Goal: Information Seeking & Learning: Learn about a topic

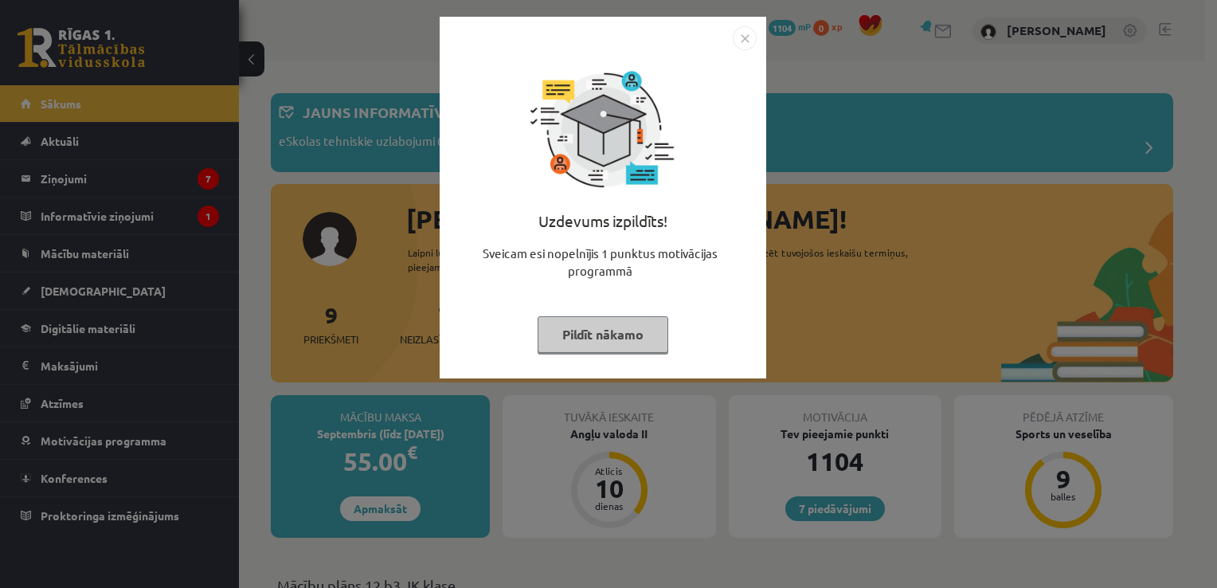
click at [740, 37] on img "Close" at bounding box center [745, 38] width 24 height 24
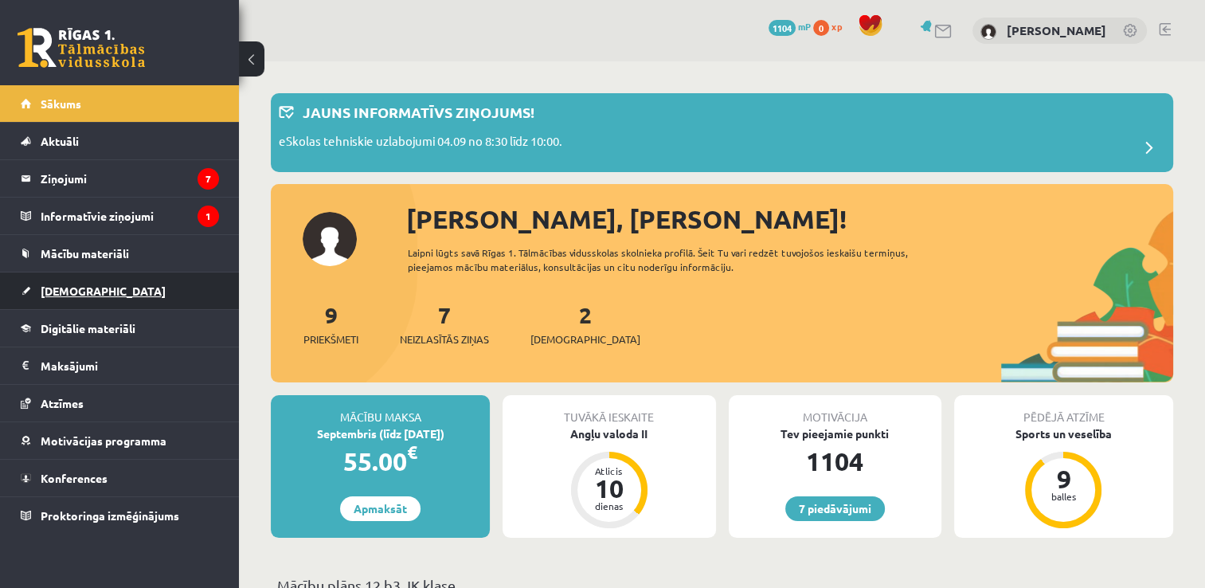
click at [83, 296] on link "[DEMOGRAPHIC_DATA]" at bounding box center [120, 290] width 198 height 37
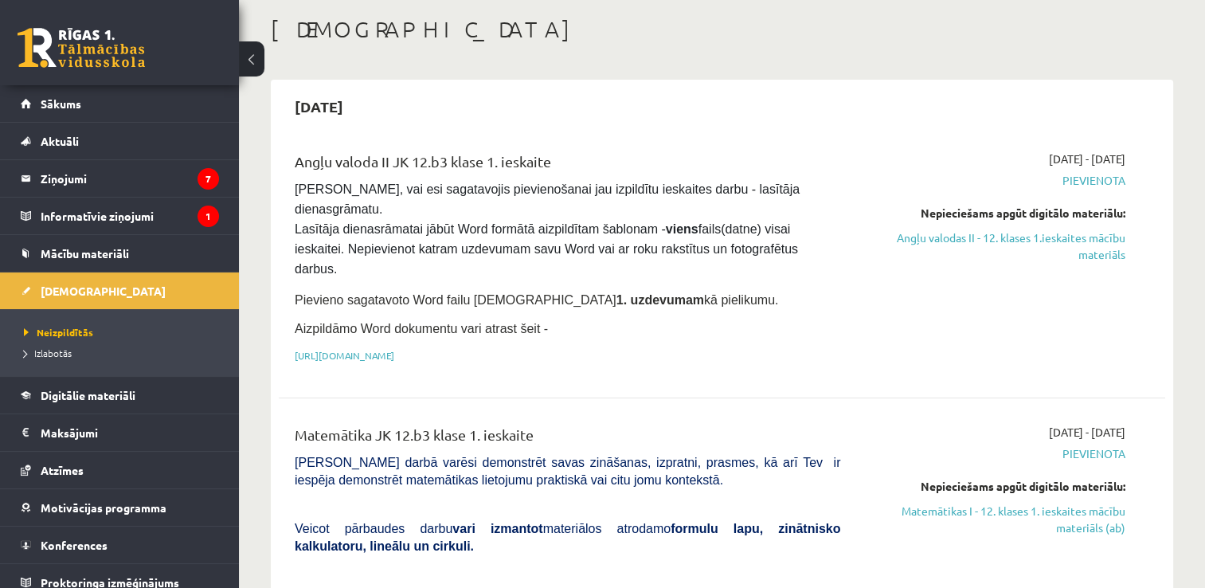
scroll to position [143, 0]
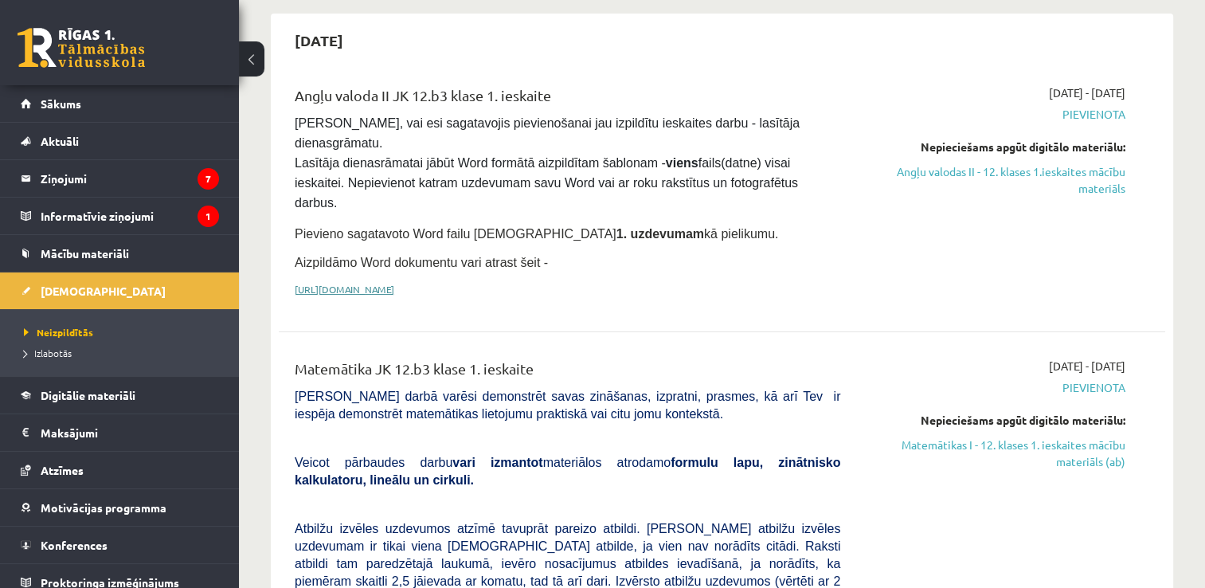
click at [394, 283] on link "https://drive.google.com/drive/folders/1IHE_ip15KOAbO2Se1NDGwZ2e__vlzPUf?usp=sh…" at bounding box center [345, 289] width 100 height 13
click at [991, 178] on link "Angļu valodas II - 12. klases 1.ieskaites mācību materiāls" at bounding box center [994, 179] width 261 height 33
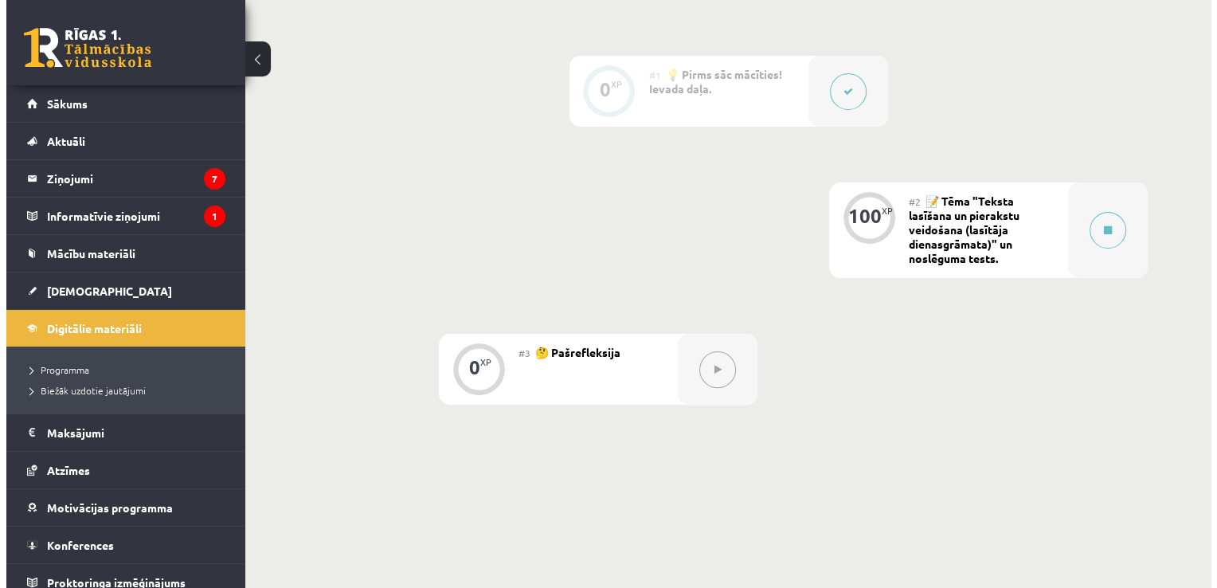
scroll to position [397, 0]
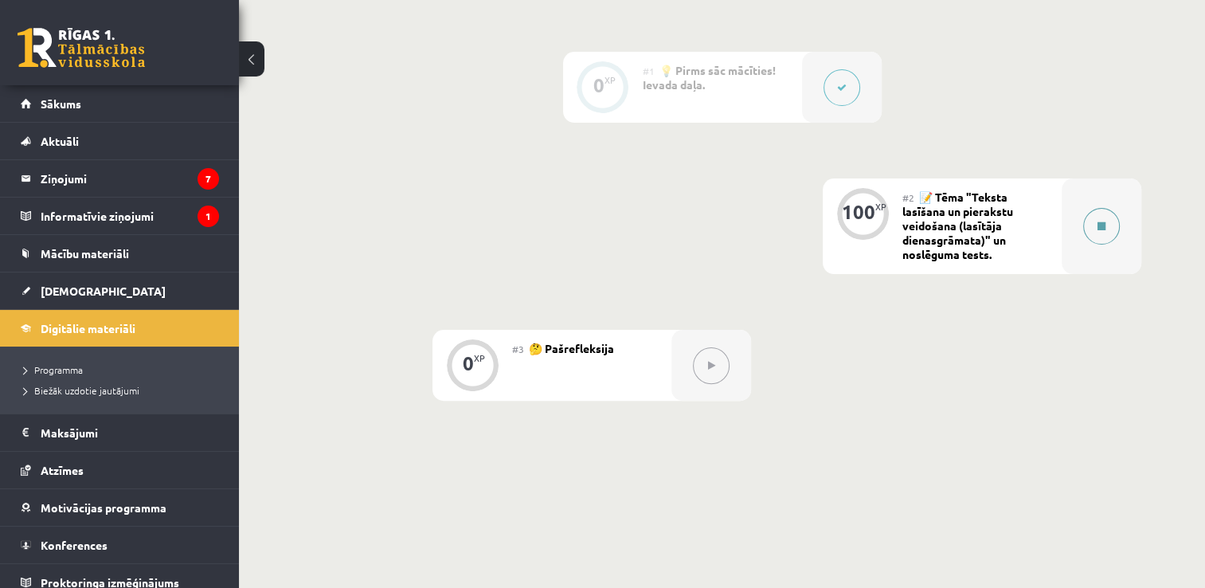
click at [1105, 229] on button at bounding box center [1101, 226] width 37 height 37
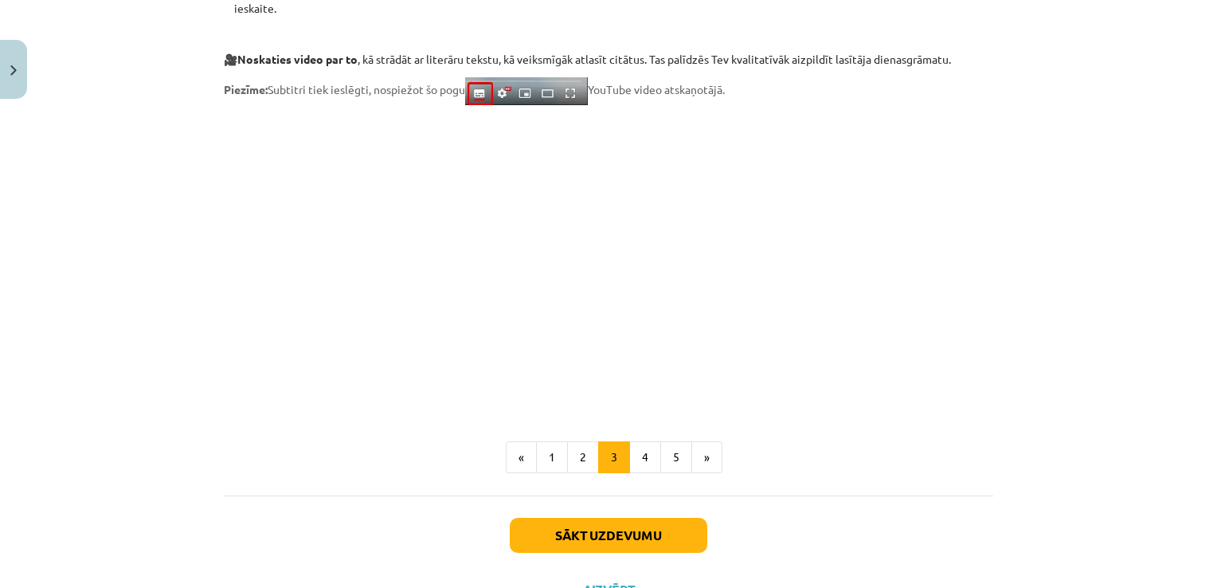
scroll to position [1269, 0]
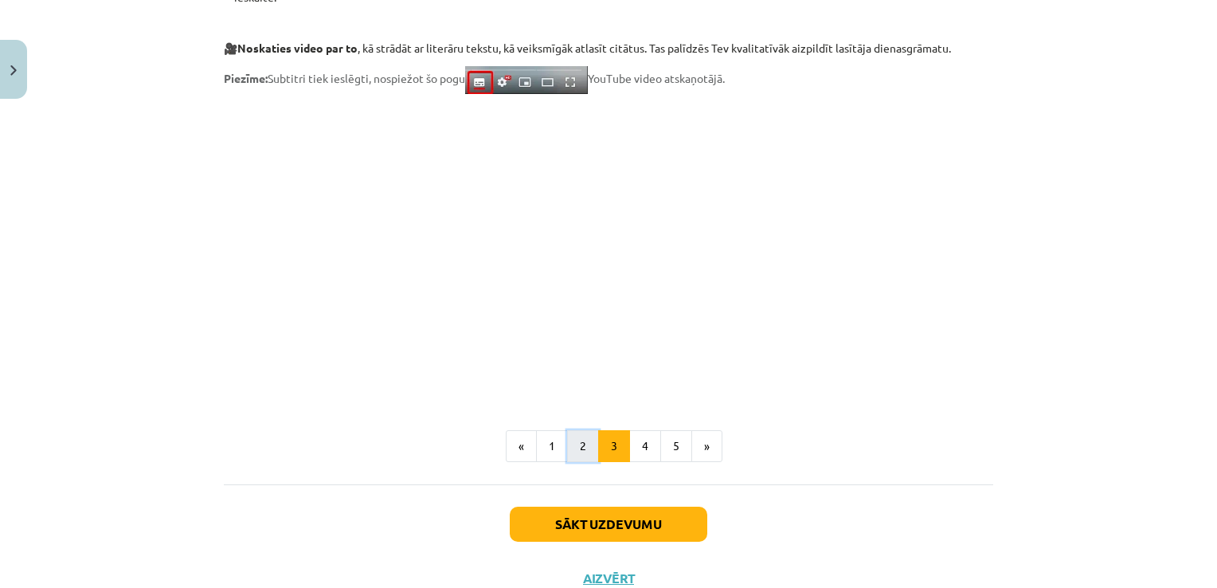
click at [575, 451] on button "2" at bounding box center [583, 446] width 32 height 32
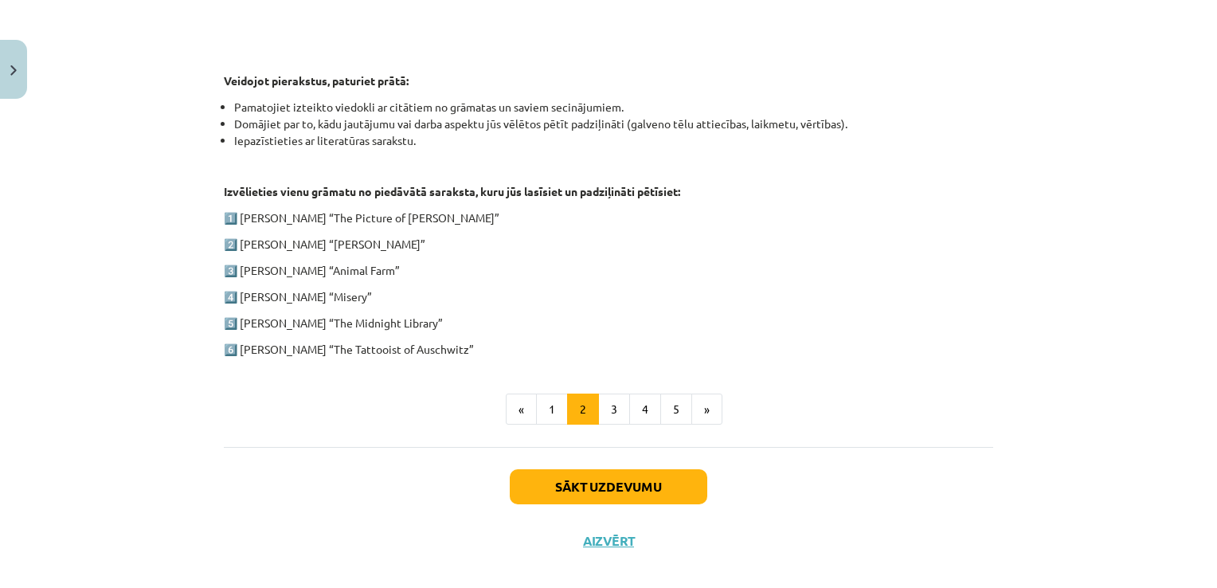
scroll to position [786, 0]
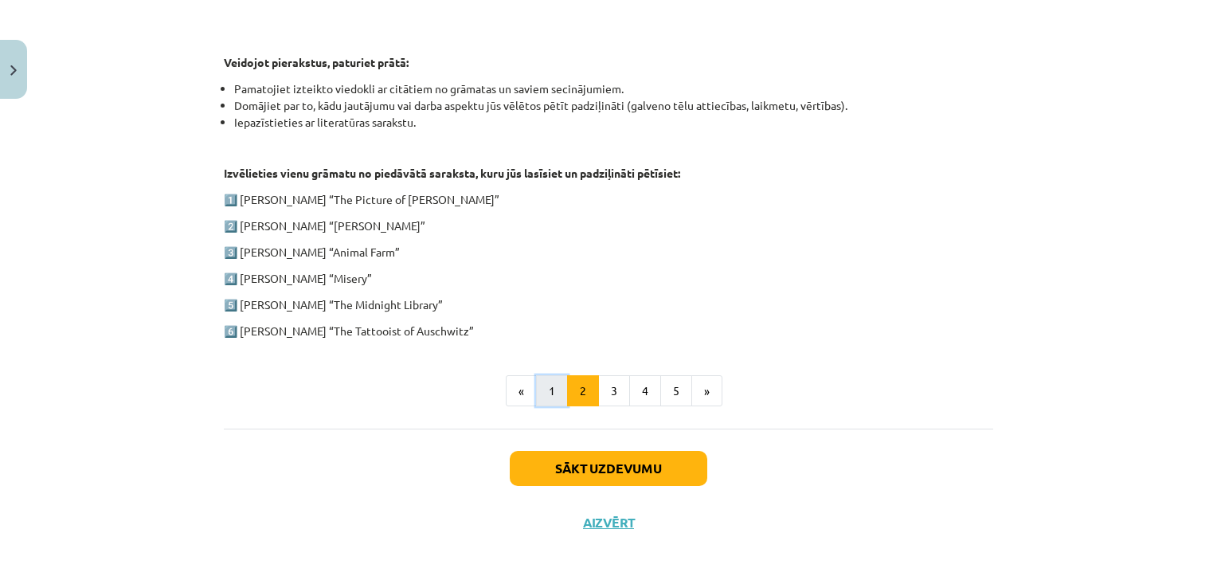
click at [554, 387] on button "1" at bounding box center [552, 391] width 32 height 32
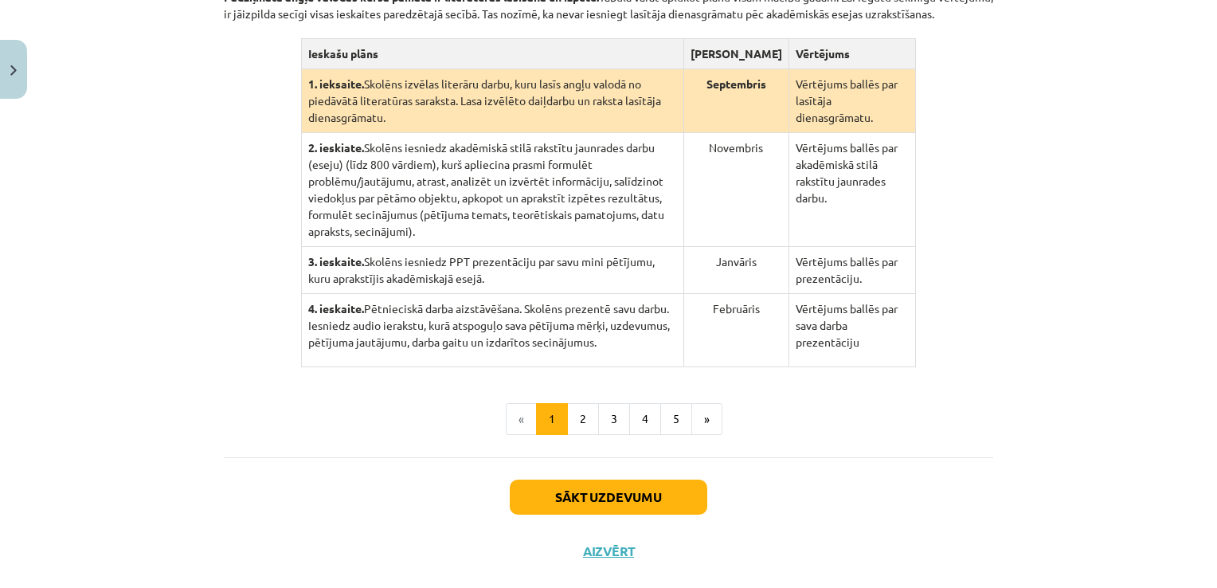
scroll to position [404, 0]
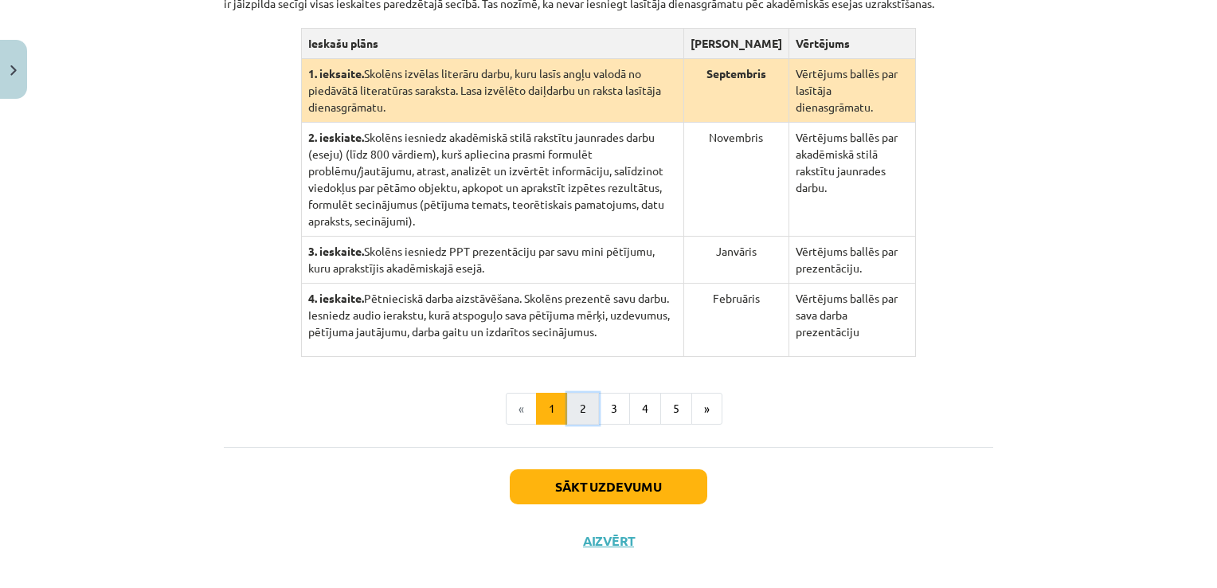
click at [573, 393] on button "2" at bounding box center [583, 409] width 32 height 32
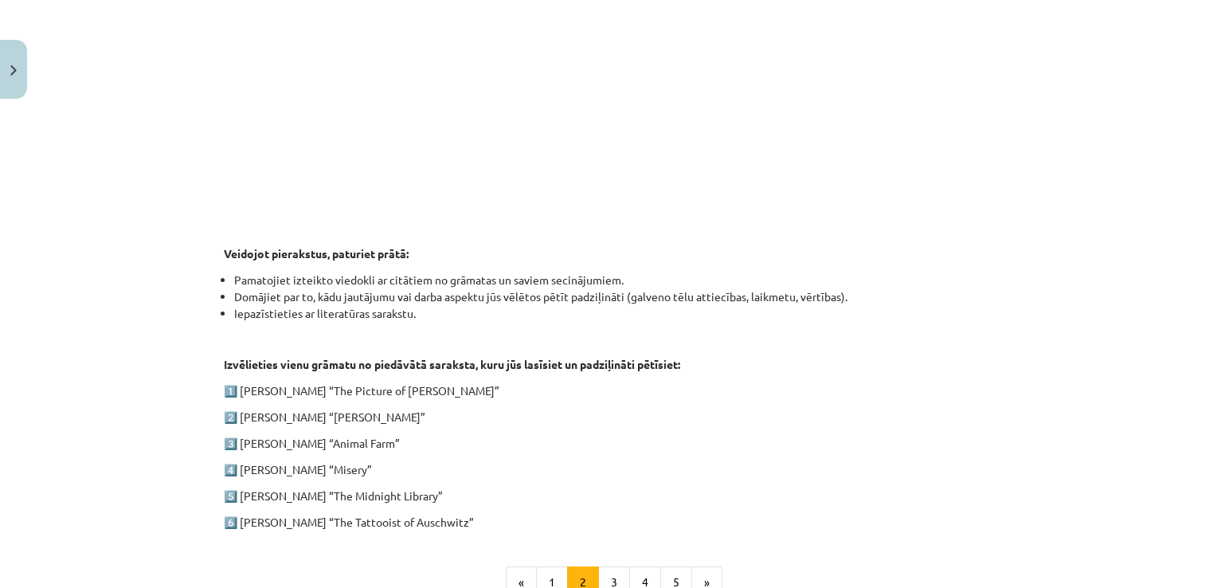
scroll to position [616, 0]
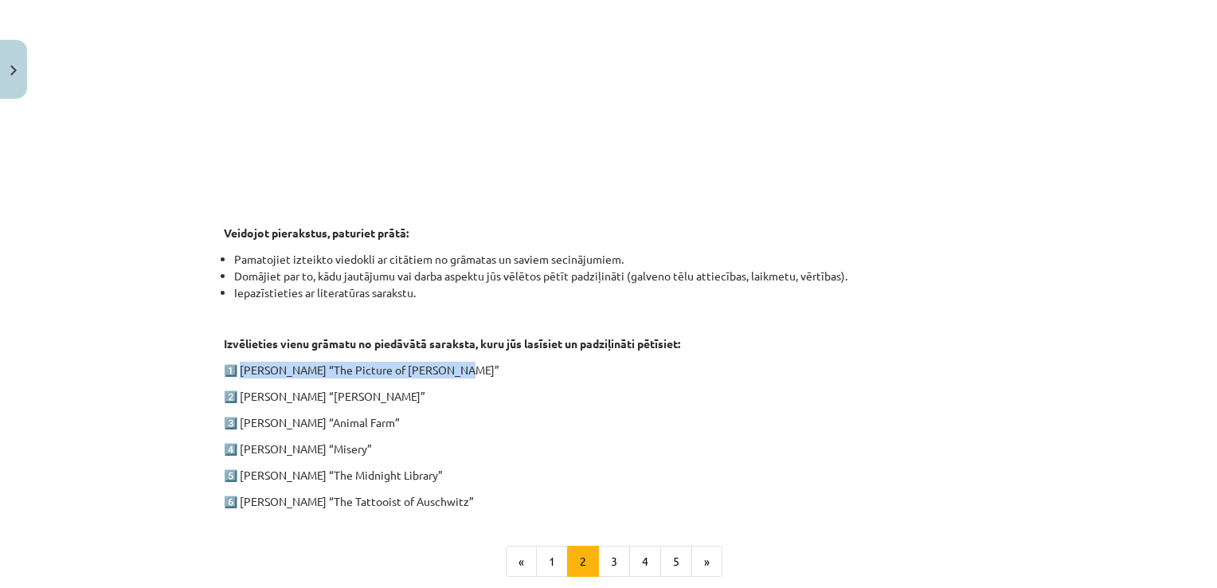
drag, startPoint x: 439, startPoint y: 368, endPoint x: 239, endPoint y: 360, distance: 200.0
click at [239, 362] on p "1️⃣ [PERSON_NAME] “The Picture of [PERSON_NAME]”" at bounding box center [608, 370] width 769 height 17
drag, startPoint x: 239, startPoint y: 360, endPoint x: 280, endPoint y: 365, distance: 41.7
copy p "[PERSON_NAME] “The Picture of [PERSON_NAME]”"
click at [1018, 305] on div "Mācību tēma: Angļu valodas ii - 12. klases 1.ieskaites mācību materiāls #2 📝 Tē…" at bounding box center [608, 294] width 1217 height 588
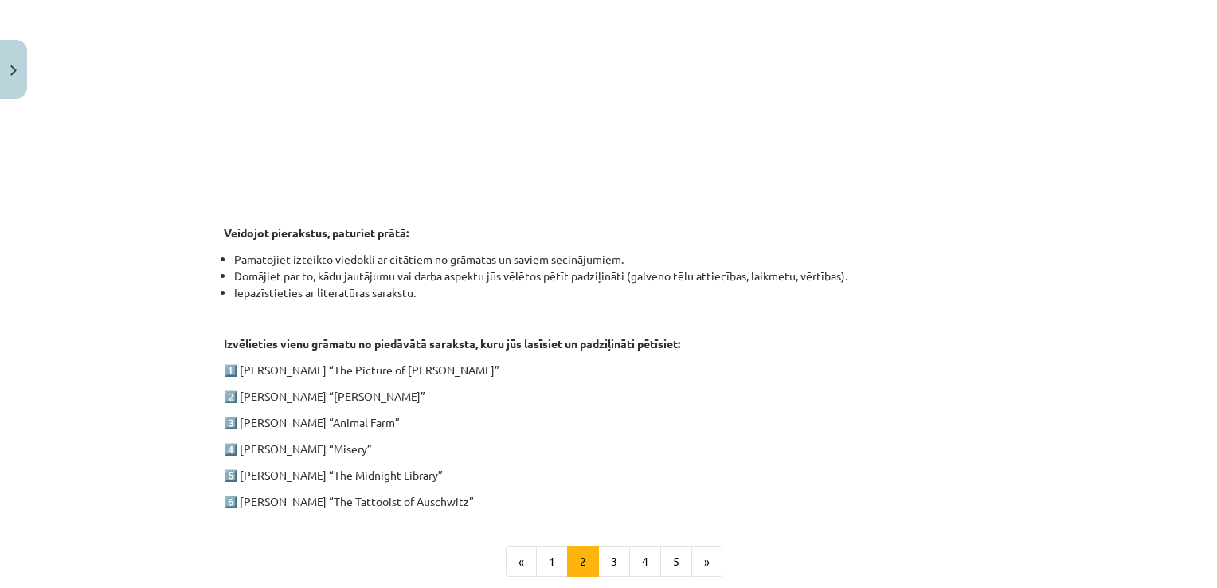
drag, startPoint x: 457, startPoint y: 502, endPoint x: 236, endPoint y: 498, distance: 221.4
click at [236, 498] on p "6️⃣ [PERSON_NAME] “The Tattooist of Auschwitz”" at bounding box center [608, 501] width 769 height 17
drag, startPoint x: 236, startPoint y: 498, endPoint x: 321, endPoint y: 501, distance: 85.2
copy p "[PERSON_NAME] “The Tattooist of Auschwitz”"
click at [777, 467] on p "5️⃣ [PERSON_NAME] “The Midnight Library”" at bounding box center [608, 475] width 769 height 17
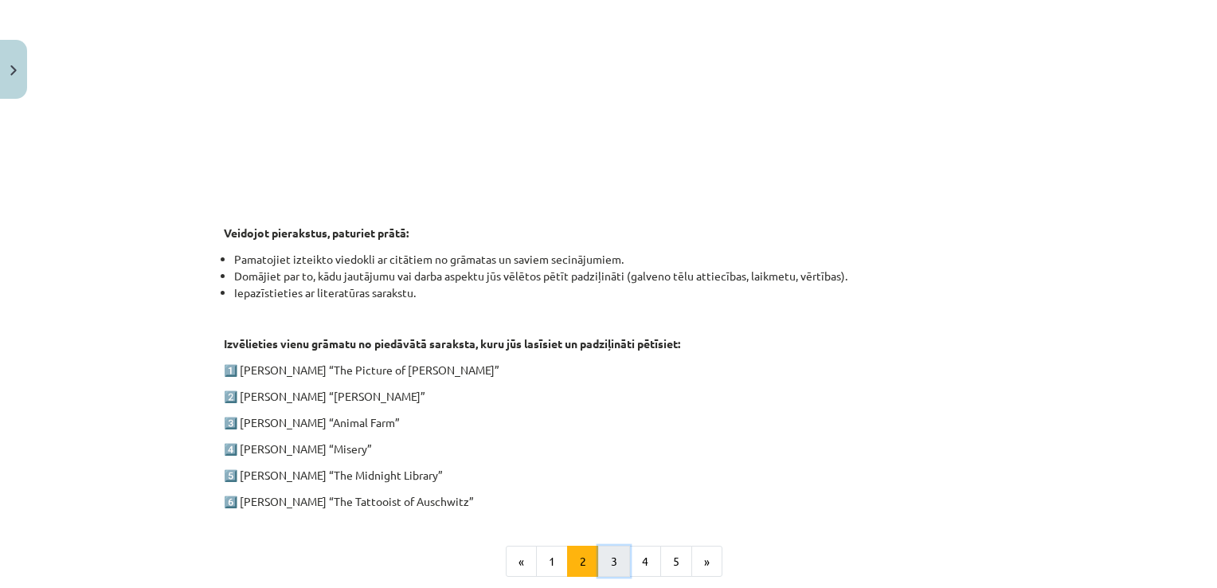
click at [598, 561] on button "3" at bounding box center [614, 561] width 32 height 32
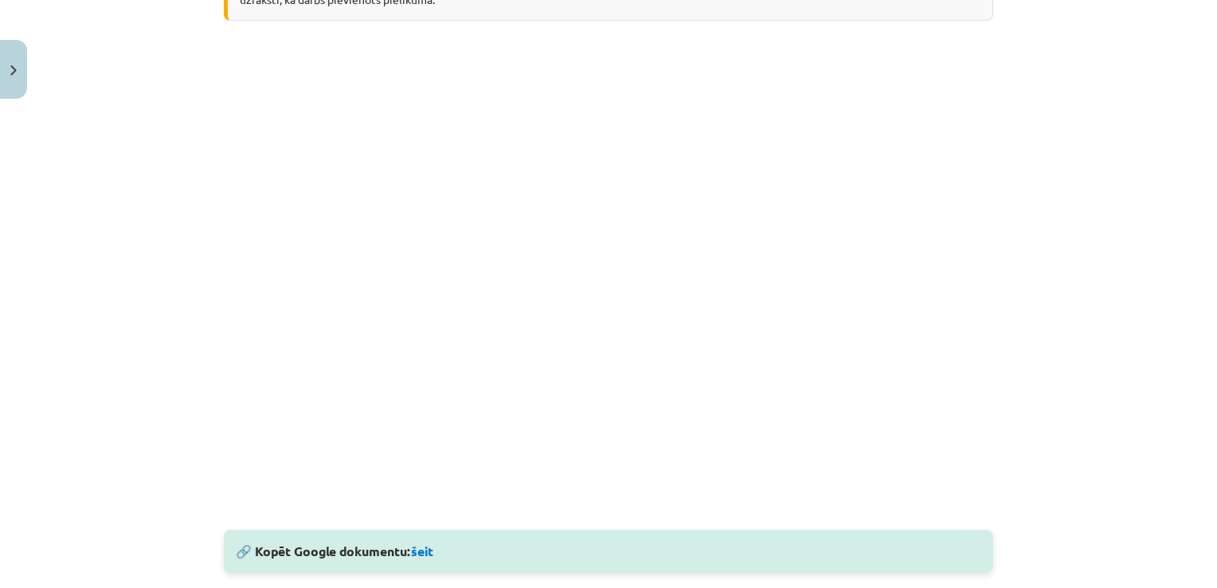
scroll to position [405, 0]
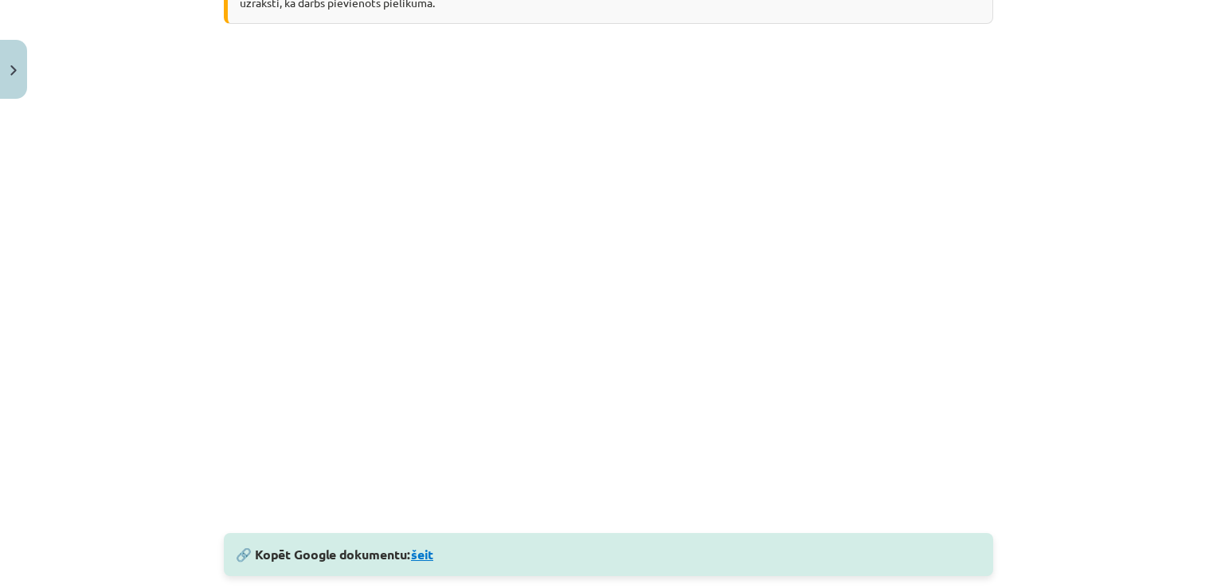
click at [424, 560] on link "šeit" at bounding box center [422, 553] width 22 height 17
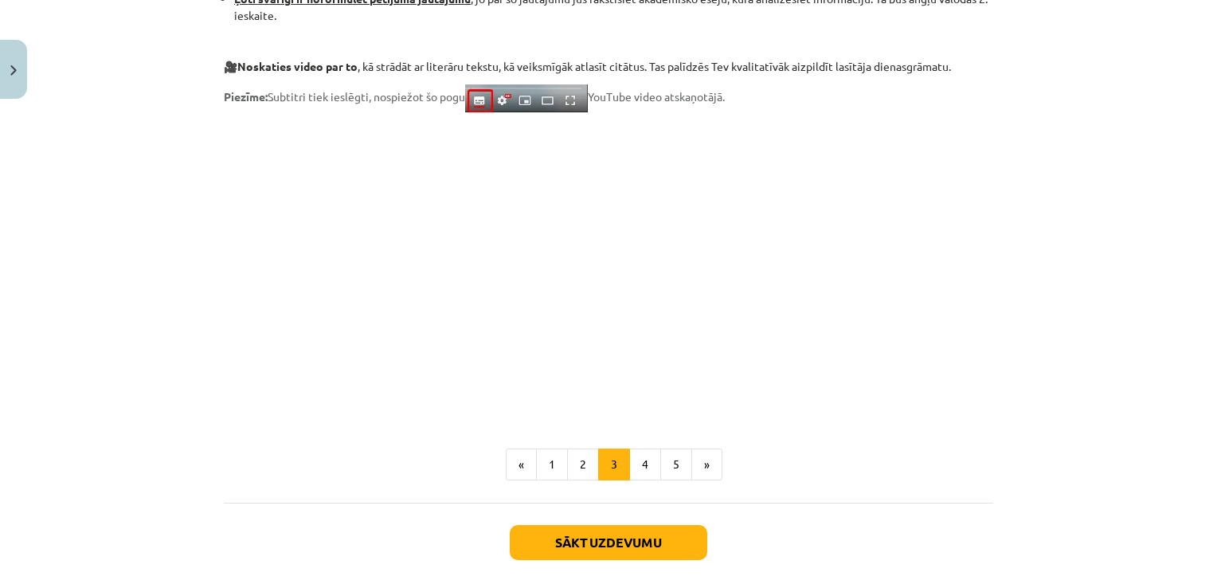
scroll to position [1249, 0]
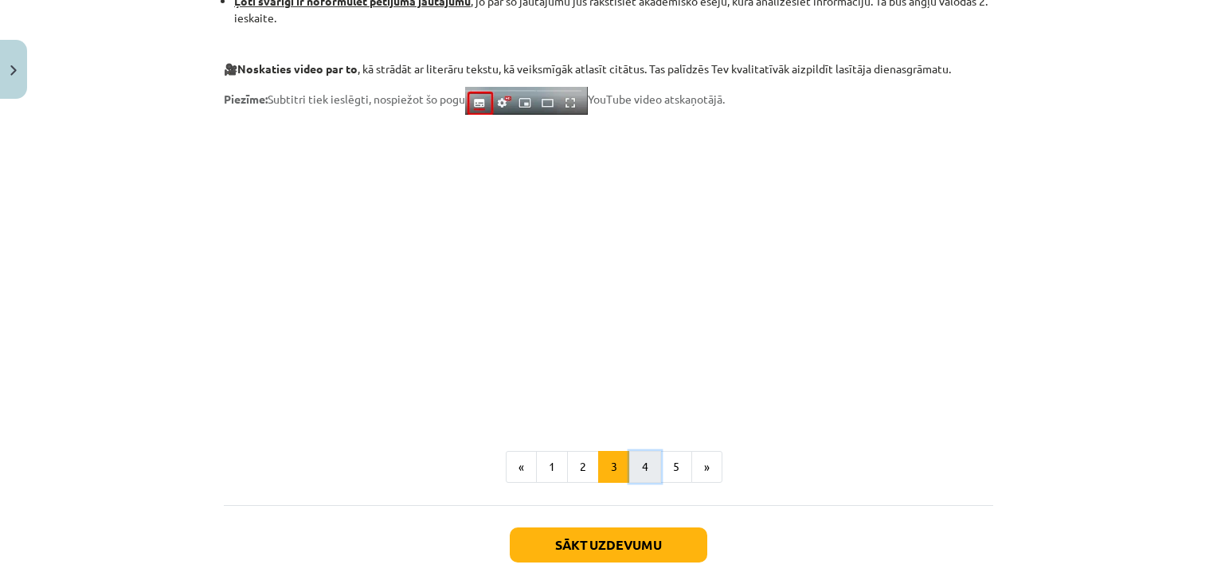
click at [629, 463] on button "4" at bounding box center [645, 467] width 32 height 32
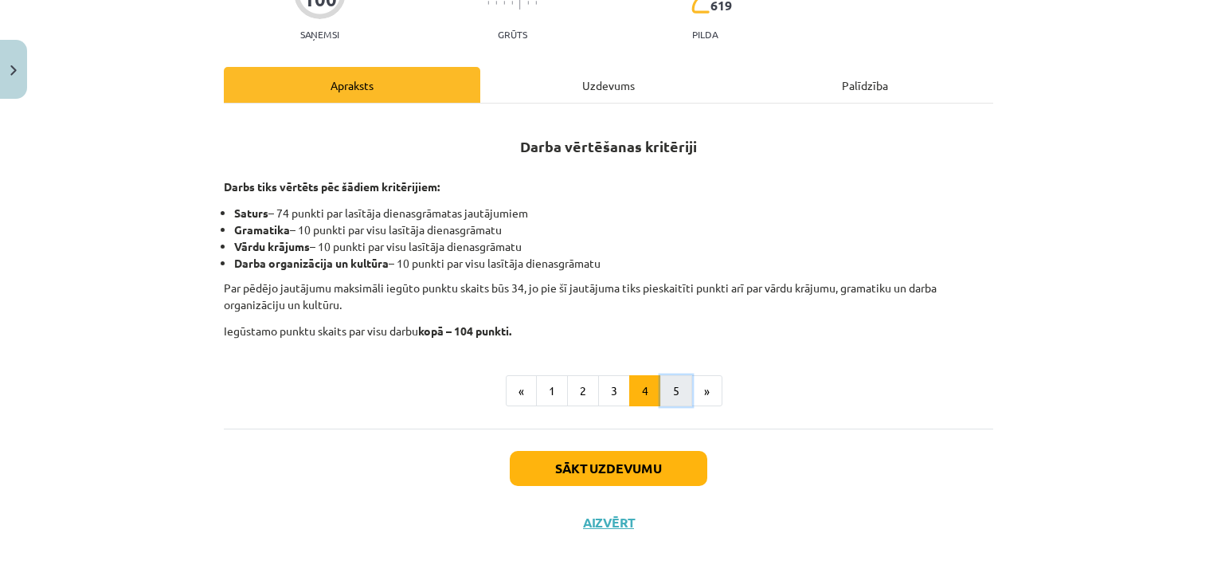
click at [663, 378] on button "5" at bounding box center [676, 391] width 32 height 32
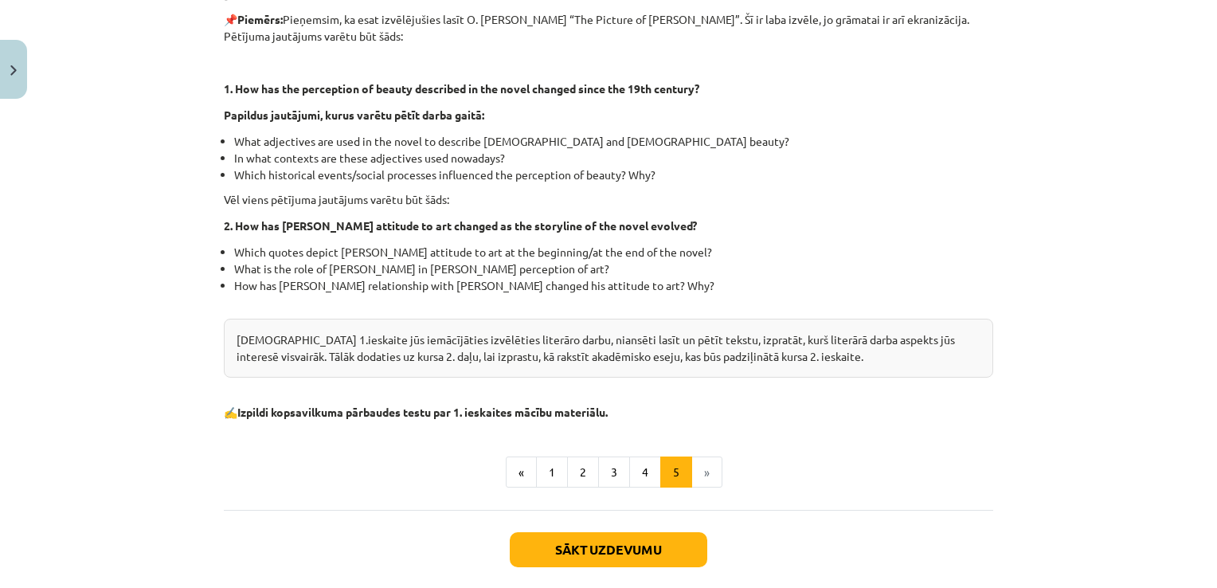
scroll to position [418, 0]
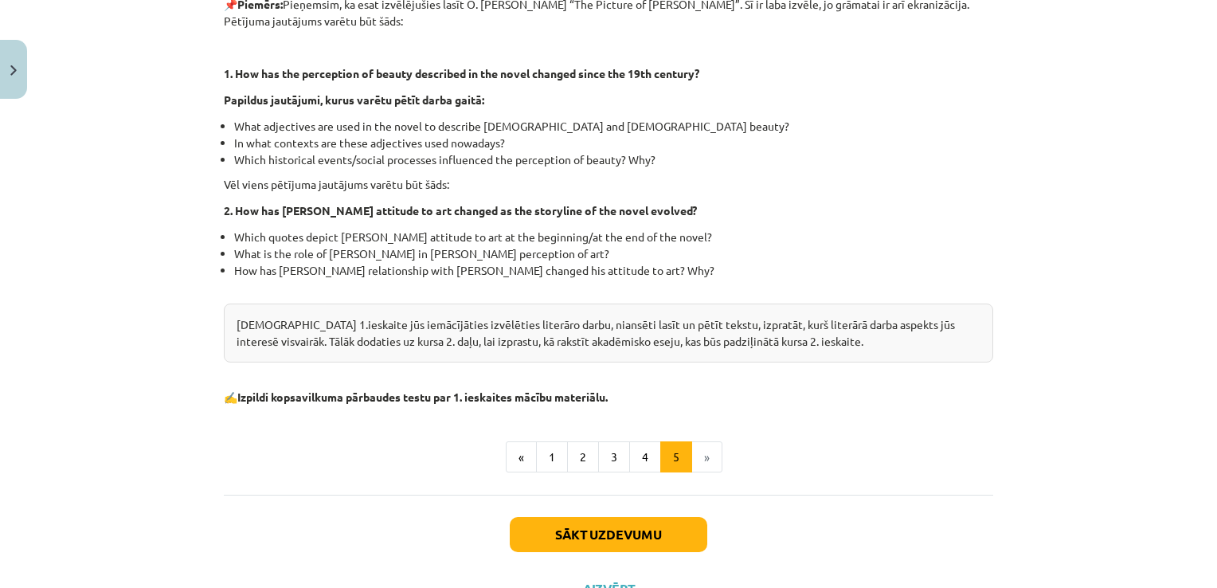
click at [692, 454] on li "»" at bounding box center [707, 457] width 30 height 32
click at [549, 456] on button "1" at bounding box center [552, 457] width 32 height 32
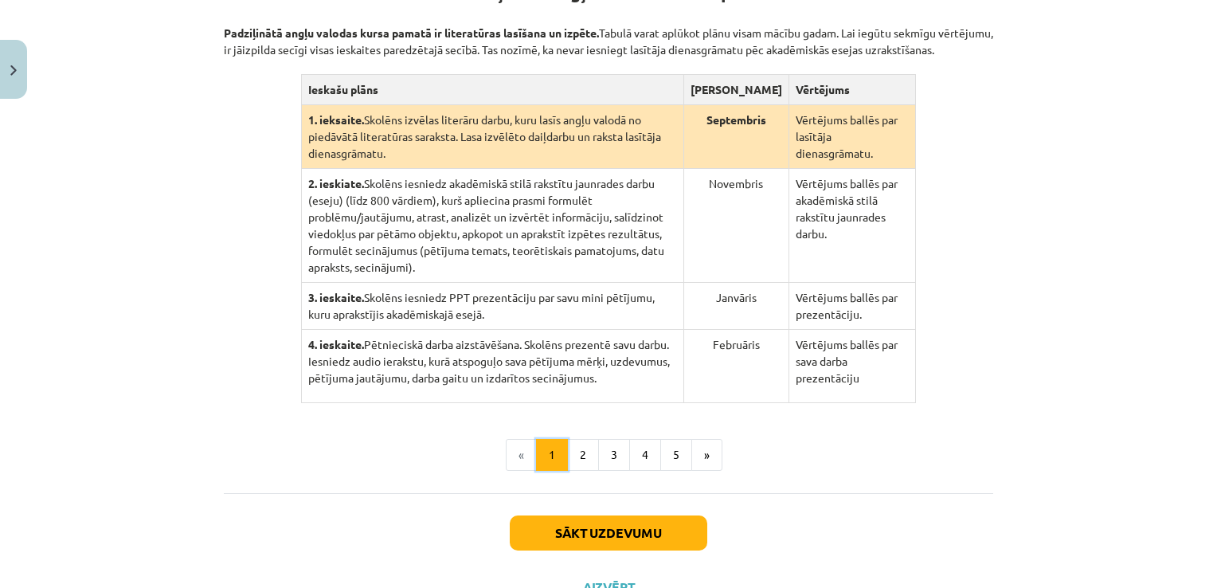
scroll to position [310, 0]
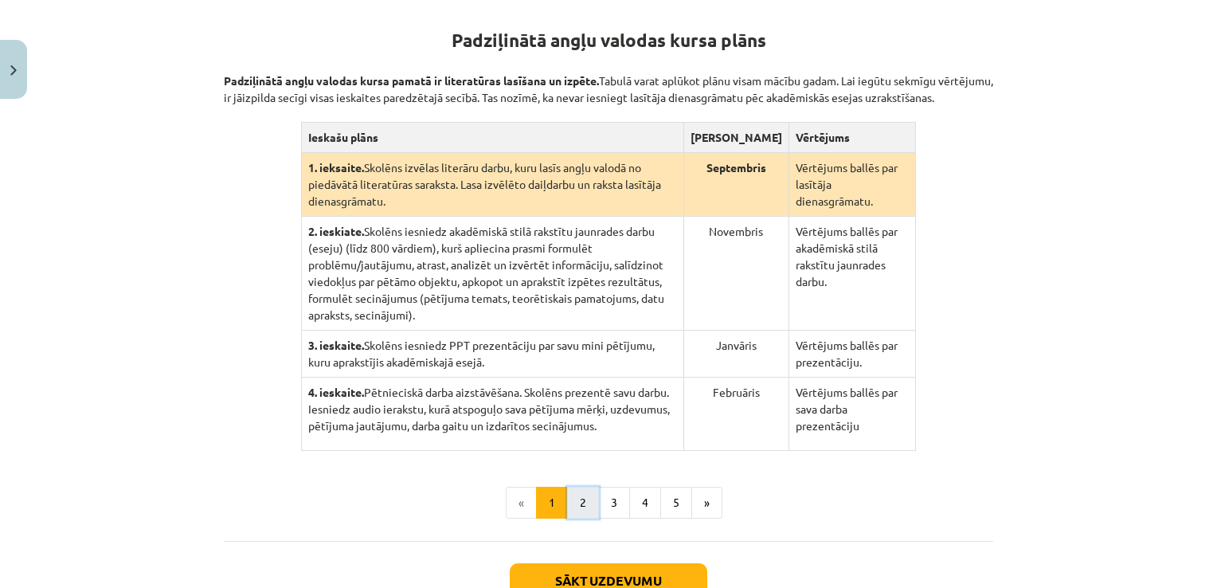
click at [569, 487] on button "2" at bounding box center [583, 503] width 32 height 32
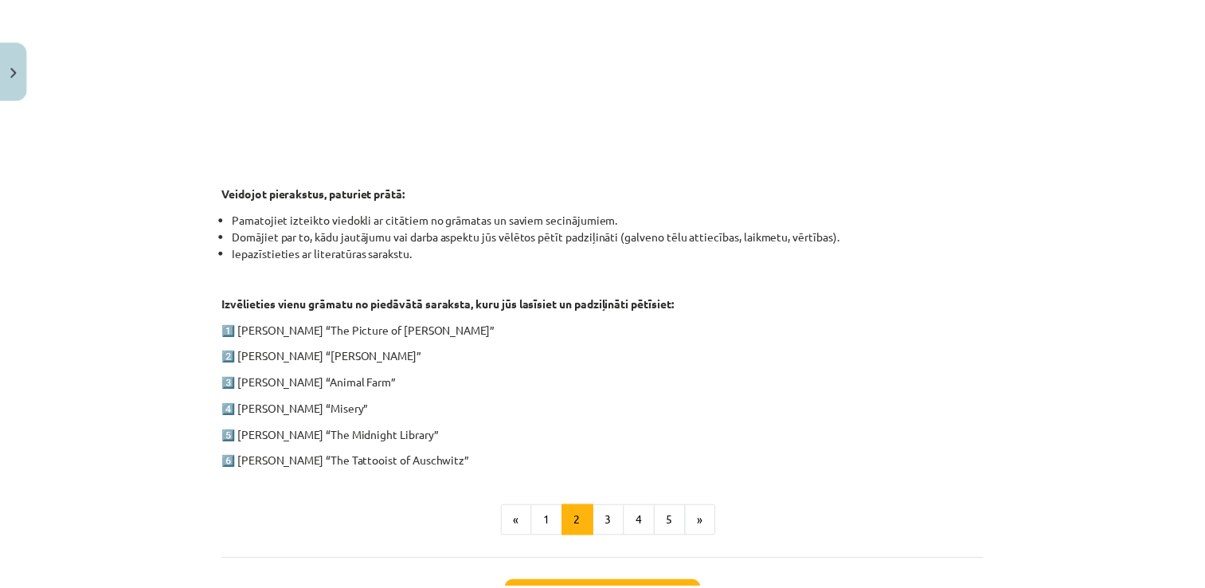
scroll to position [786, 0]
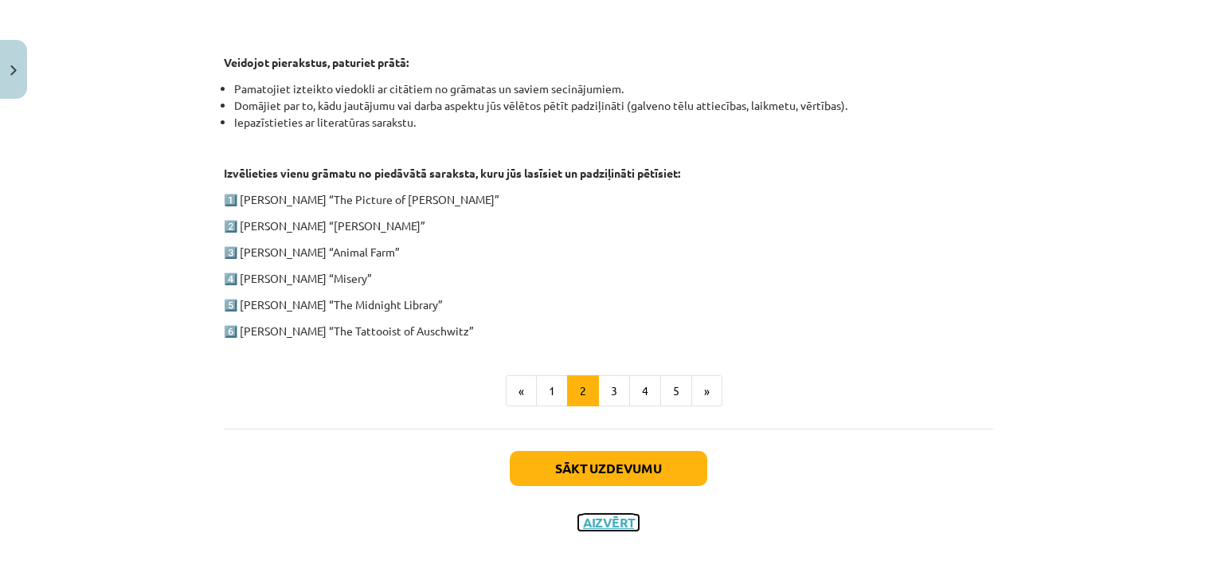
click at [605, 522] on button "Aizvērt" at bounding box center [608, 522] width 61 height 16
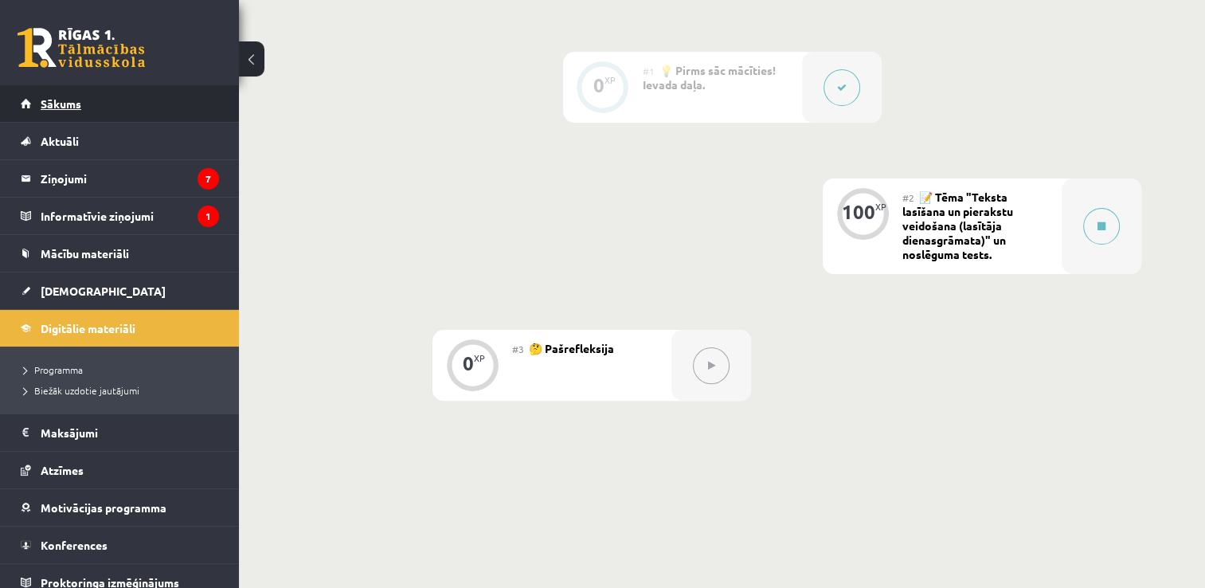
click at [142, 105] on link "Sākums" at bounding box center [120, 103] width 198 height 37
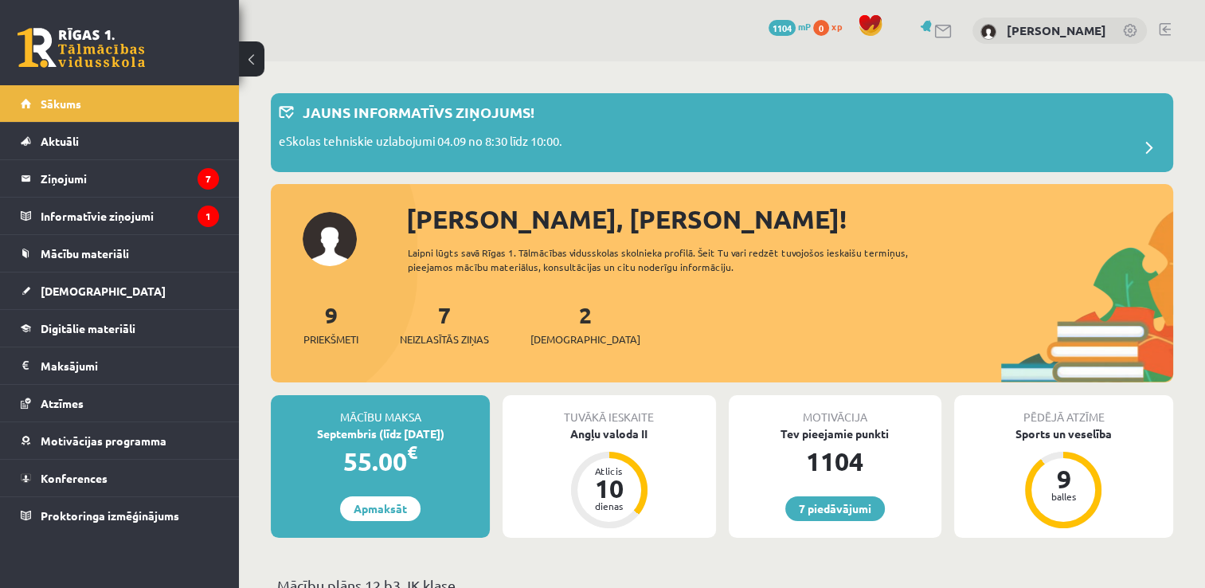
click at [1163, 27] on link at bounding box center [1165, 29] width 12 height 13
